Goal: Task Accomplishment & Management: Manage account settings

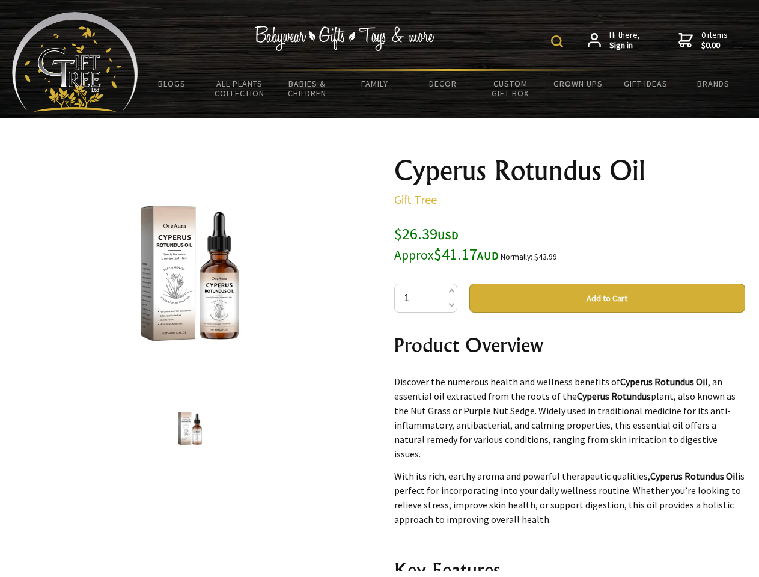
click at [559, 41] on img at bounding box center [557, 41] width 12 height 12
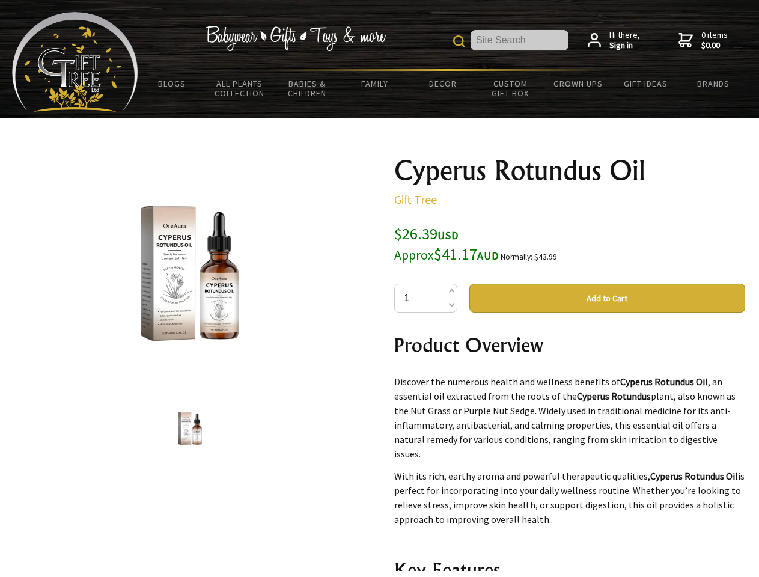
click at [190, 274] on img at bounding box center [190, 274] width 188 height 188
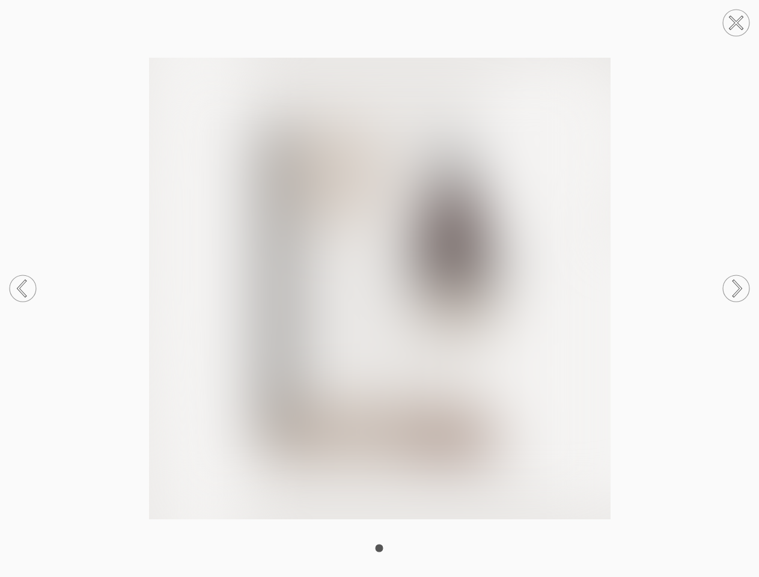
click at [607, 298] on img at bounding box center [379, 289] width 759 height 462
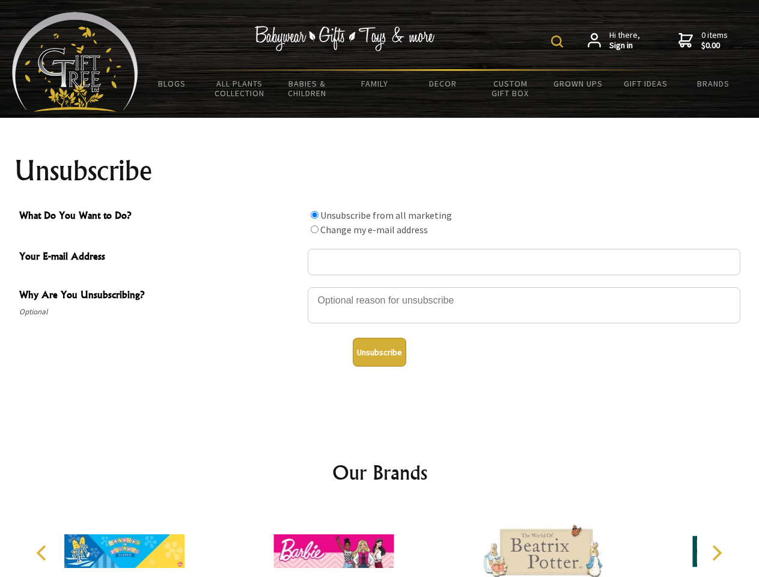
click at [559, 41] on img at bounding box center [557, 41] width 12 height 12
click at [380, 287] on div at bounding box center [524, 307] width 433 height 42
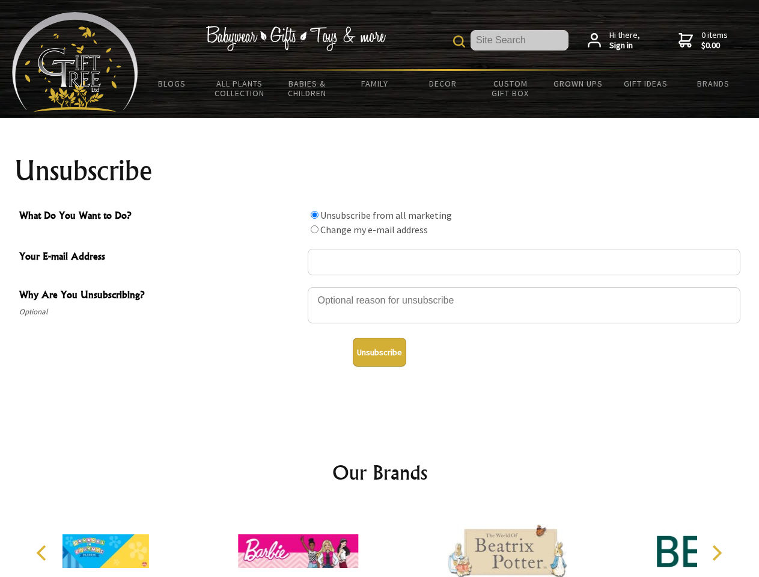
click at [314, 215] on input "What Do You Want to Do?" at bounding box center [315, 215] width 8 height 8
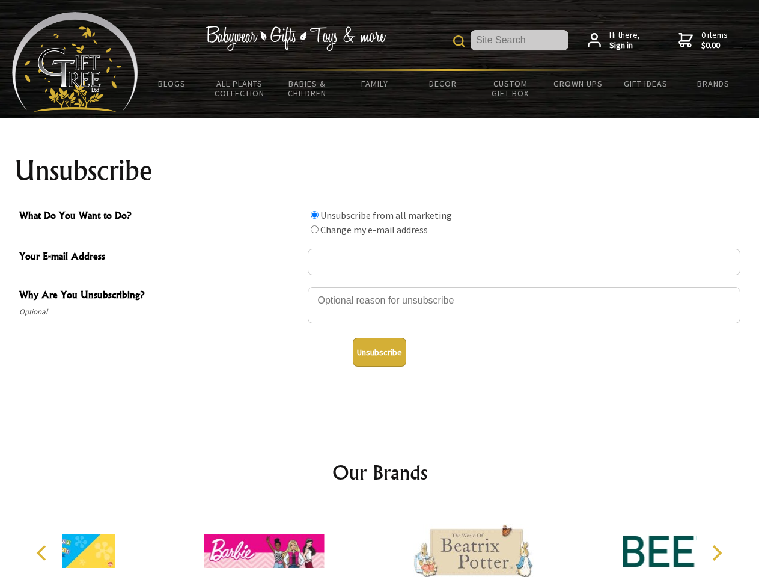
click at [314, 229] on input "What Do You Want to Do?" at bounding box center [315, 229] width 8 height 8
radio input "true"
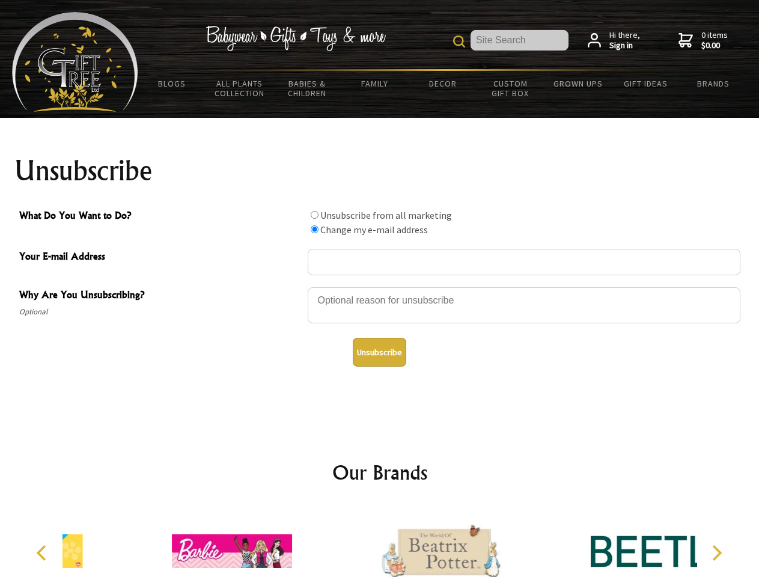
click at [379, 352] on button "Unsubscribe" at bounding box center [380, 352] width 54 height 29
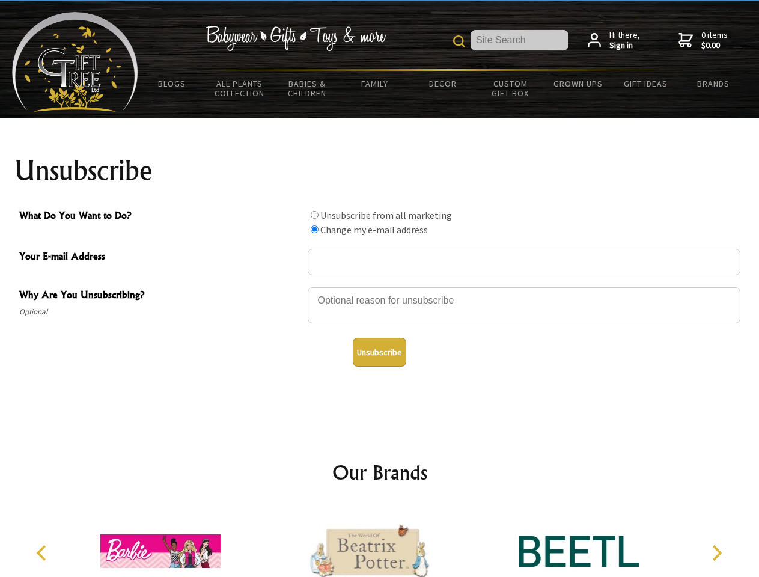
click at [43, 553] on icon "Previous" at bounding box center [43, 553] width 16 height 16
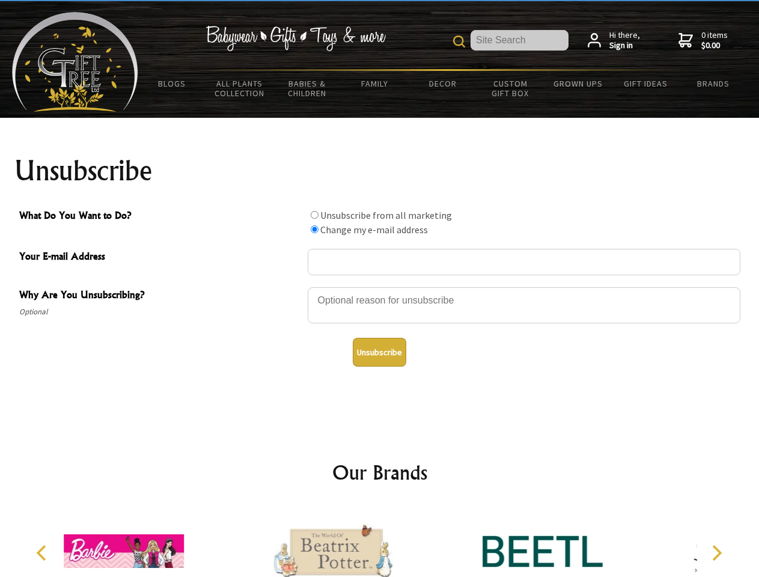
click at [717, 553] on icon "Next" at bounding box center [716, 553] width 16 height 16
